Goal: Transaction & Acquisition: Purchase product/service

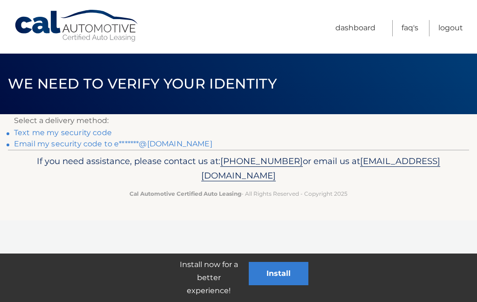
click at [158, 143] on link "Email my security code to e*******@[DOMAIN_NAME]" at bounding box center [113, 143] width 198 height 9
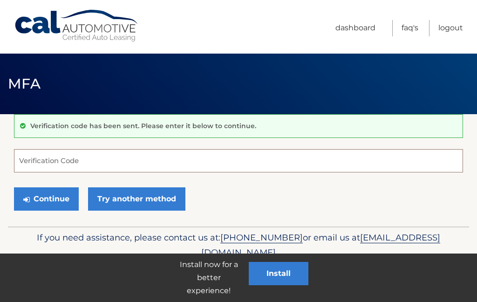
click at [145, 160] on input "Verification Code" at bounding box center [238, 160] width 449 height 23
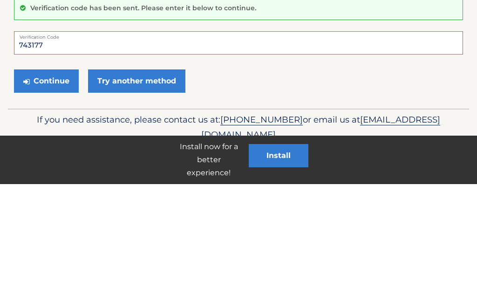
type input "743177"
click at [55, 187] on button "Continue" at bounding box center [46, 198] width 65 height 23
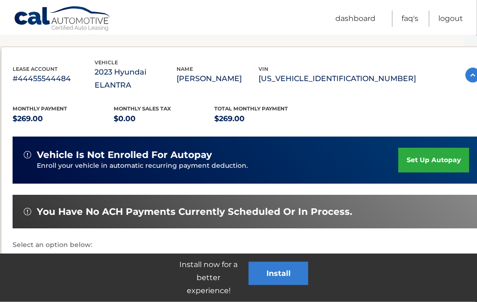
scroll to position [146, 13]
click at [52, 277] on link "make a payment" at bounding box center [52, 286] width 70 height 61
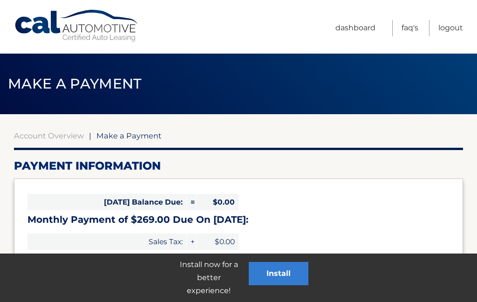
select select "NDM1MmFjOTItOGZhNC00ODU1LWFjOGEtMjNiMjg1MWNkMzYy"
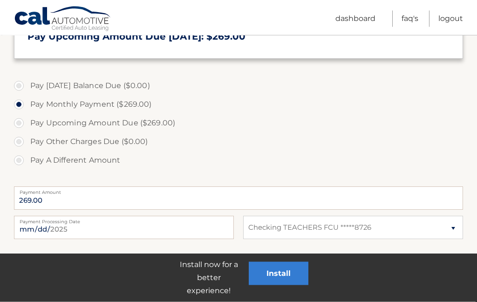
scroll to position [247, 0]
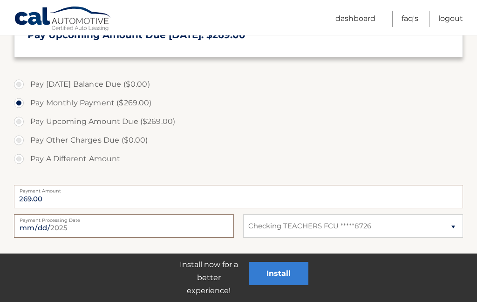
click at [195, 223] on input "2025-08-11" at bounding box center [124, 225] width 220 height 23
type input "2025-08-20"
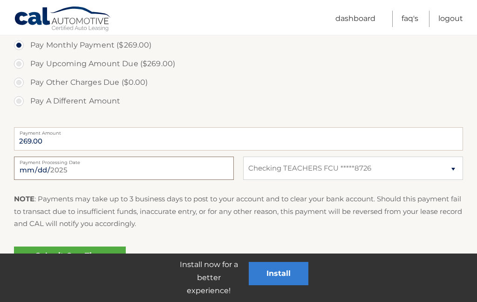
scroll to position [324, 0]
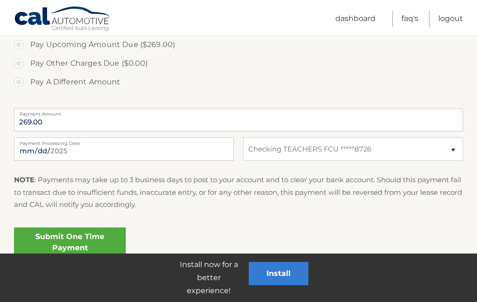
click at [88, 238] on link "Submit One Time Payment" at bounding box center [70, 242] width 112 height 30
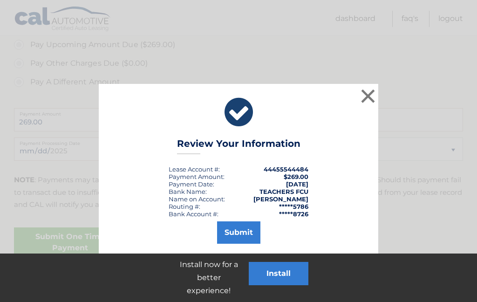
click at [241, 234] on button "Submit" at bounding box center [238, 232] width 43 height 22
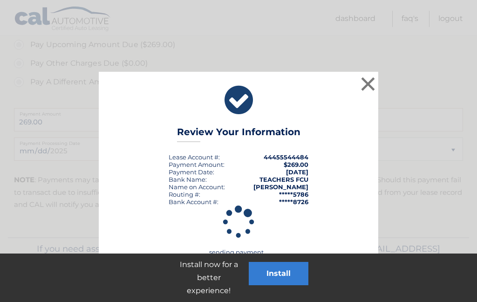
click at [470, 218] on div "× Review Your Information Lease Account #: 44455544484 Payment Amount: $269.00 …" at bounding box center [238, 170] width 469 height 196
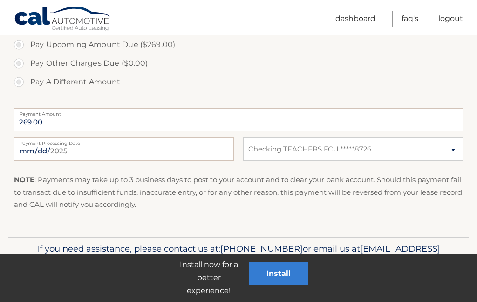
scroll to position [291, 0]
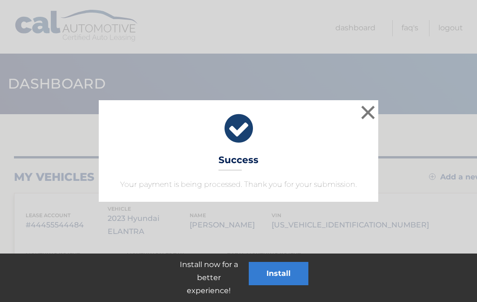
click at [466, 170] on div "× Success Your payment is being processed. Thank you for your submission." at bounding box center [238, 150] width 469 height 101
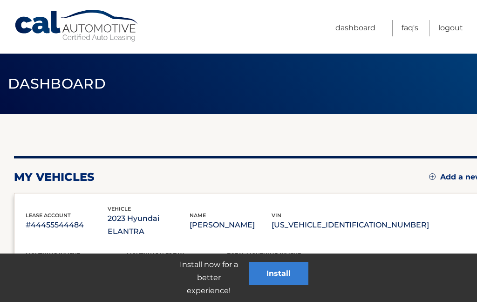
click at [464, 175] on link "Add a new lease" at bounding box center [467, 176] width 76 height 9
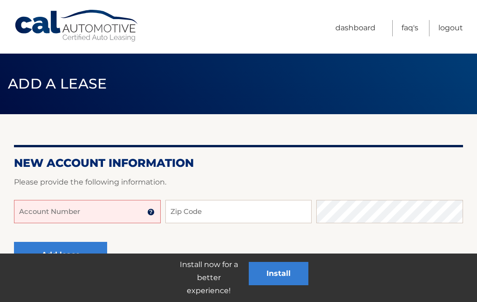
click at [361, 25] on link "Dashboard" at bounding box center [355, 28] width 40 height 16
click at [354, 33] on link "Dashboard" at bounding box center [355, 28] width 40 height 16
click at [350, 27] on link "Dashboard" at bounding box center [355, 28] width 40 height 16
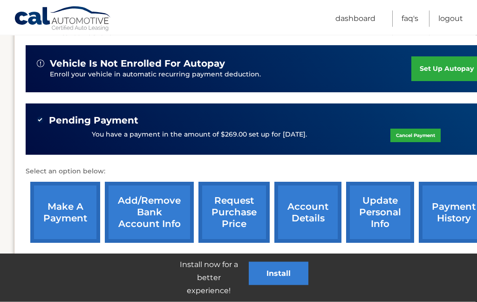
scroll to position [240, 0]
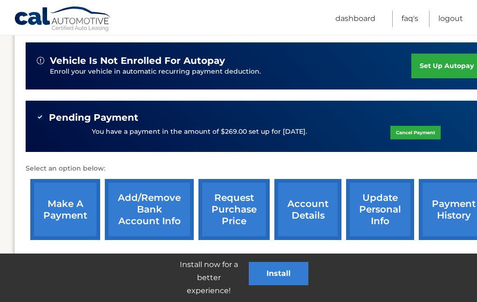
click at [243, 199] on link "request purchase price" at bounding box center [233, 209] width 71 height 61
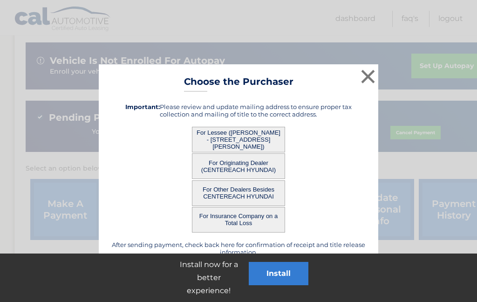
click at [269, 139] on button "For Lessee ([PERSON_NAME] - [STREET_ADDRESS][PERSON_NAME])" at bounding box center [238, 140] width 93 height 26
click at [373, 79] on button "×" at bounding box center [368, 76] width 19 height 19
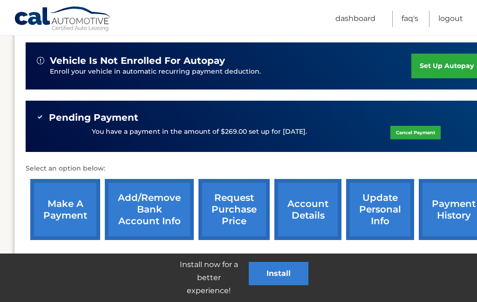
scroll to position [277, 0]
